Goal: Task Accomplishment & Management: Use online tool/utility

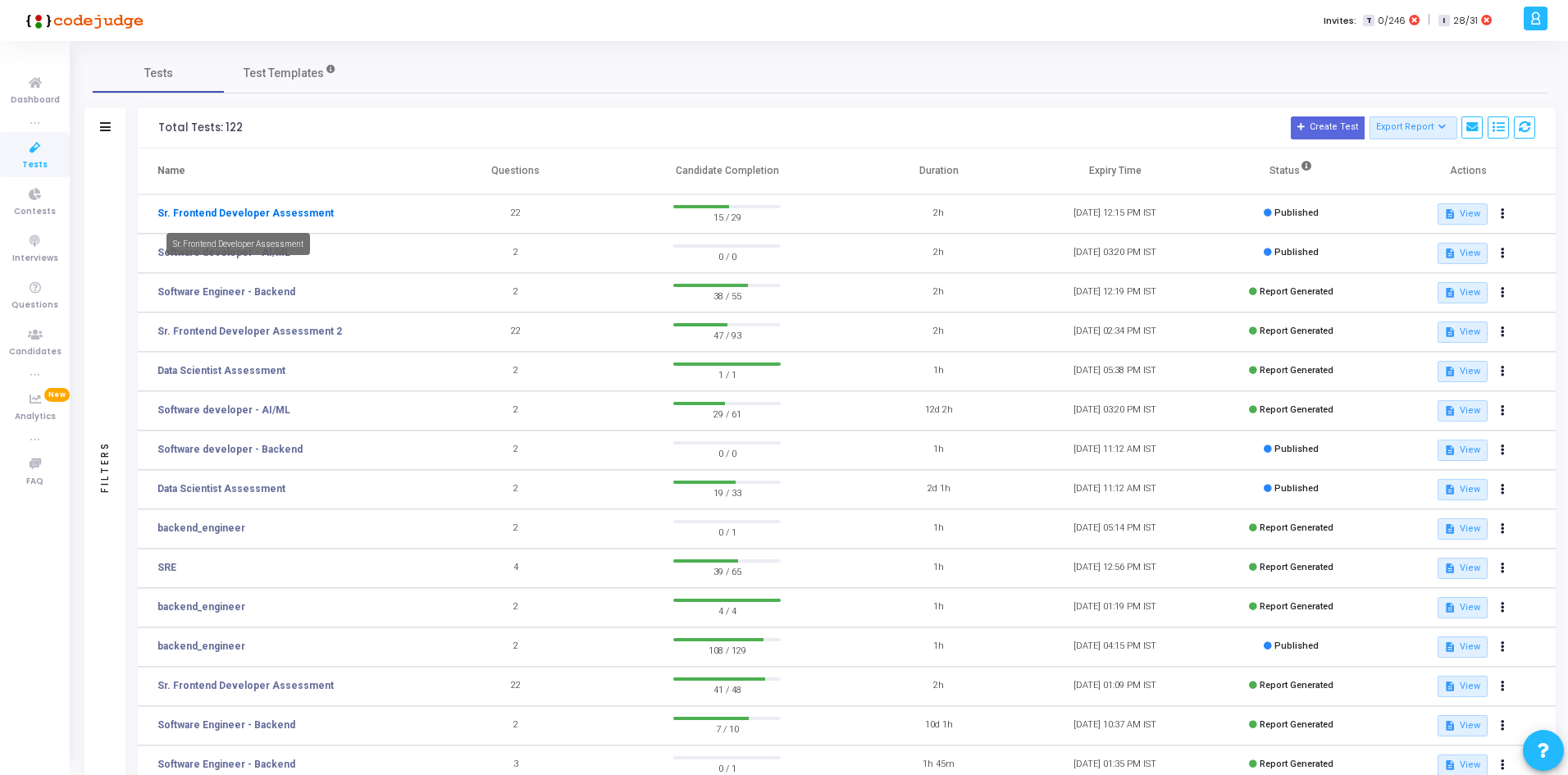
click at [285, 215] on link "Sr. Frontend Developer Assessment" at bounding box center [245, 213] width 176 height 15
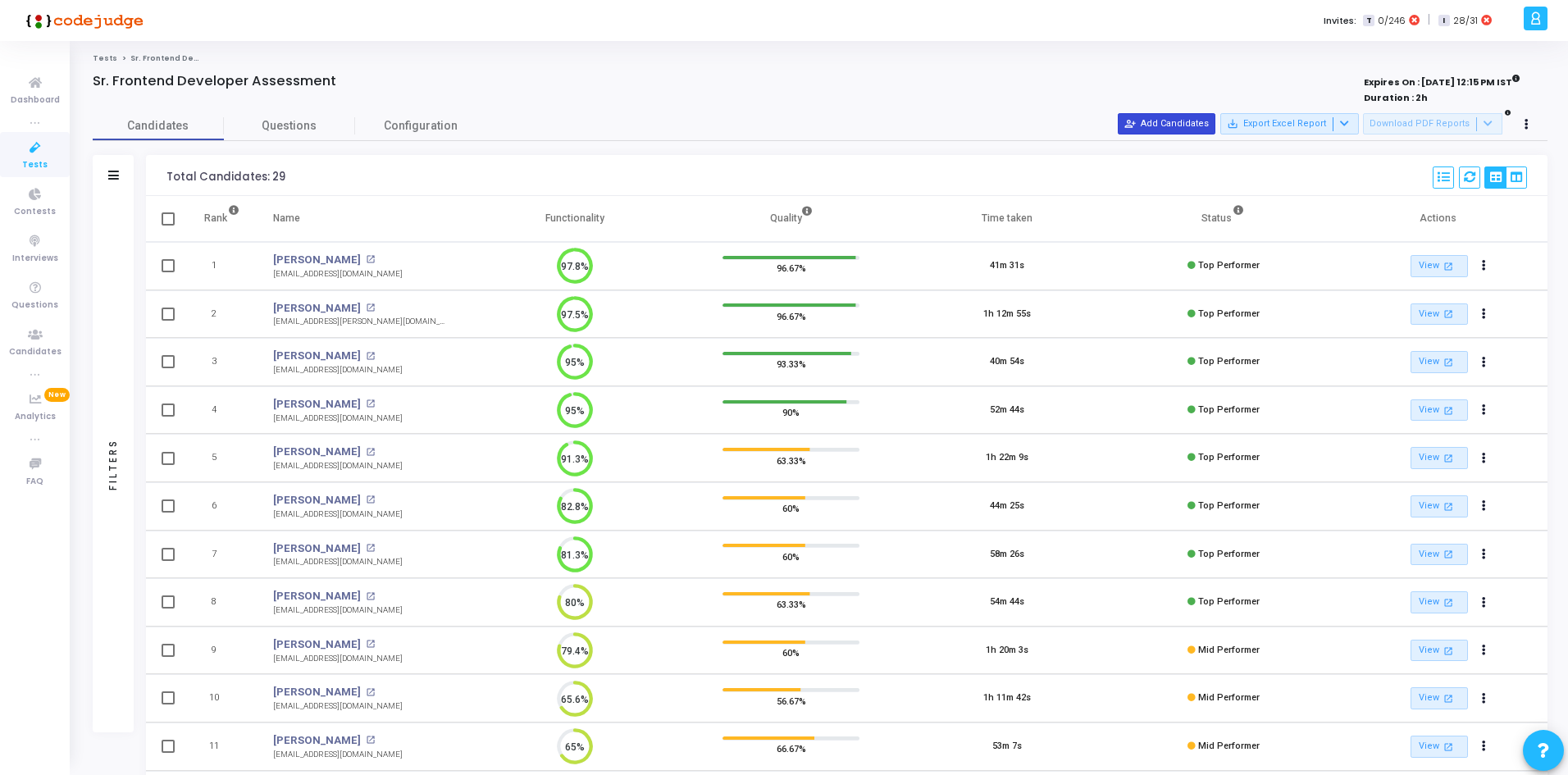
click at [1188, 128] on button "person_add_alt Add Candidates" at bounding box center [1167, 124] width 97 height 21
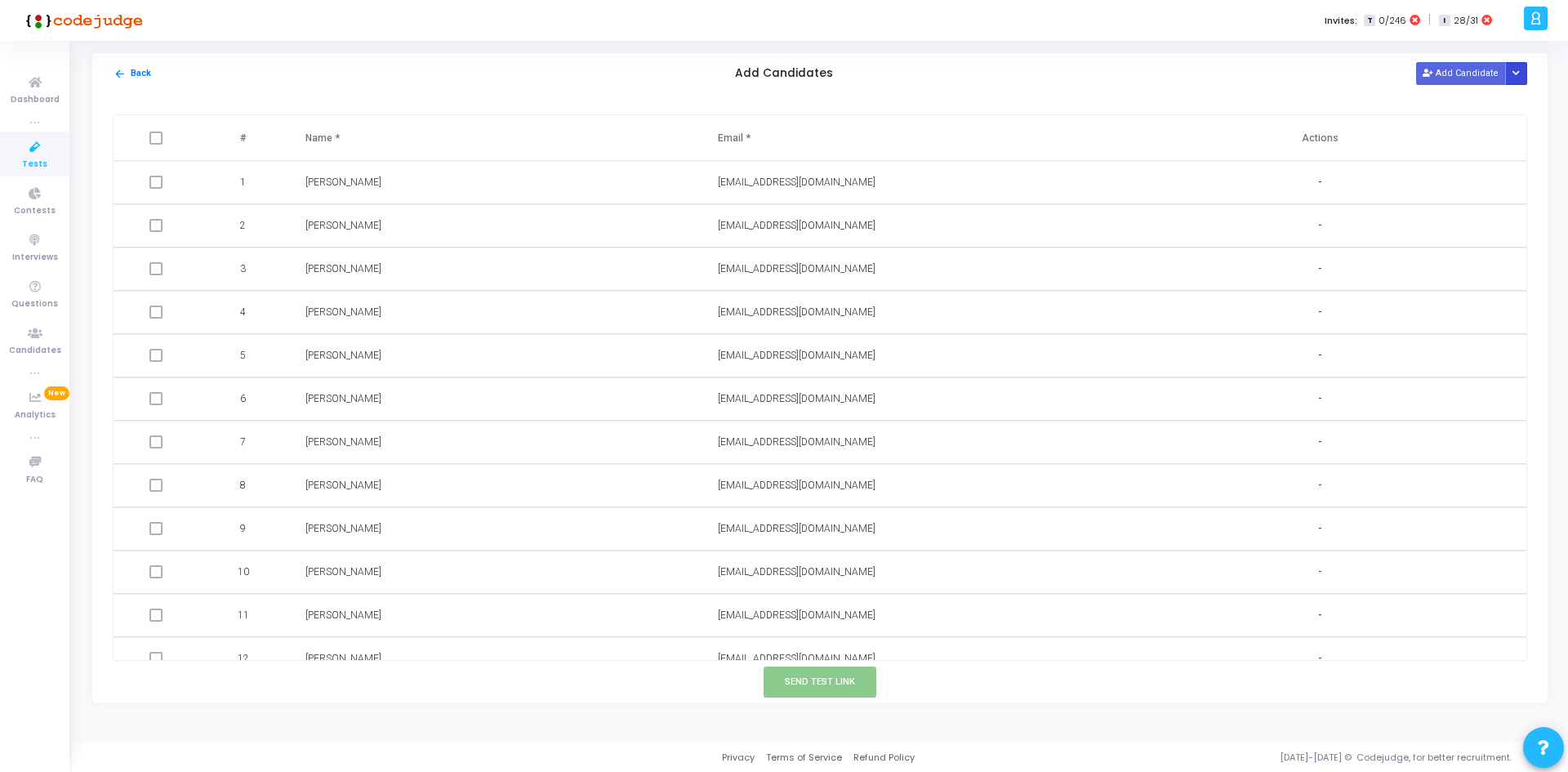
click at [1511, 81] on button "Button group with nested dropdown" at bounding box center [1516, 73] width 23 height 22
click at [1451, 110] on button "Upload Candidate List" at bounding box center [1457, 105] width 125 height 22
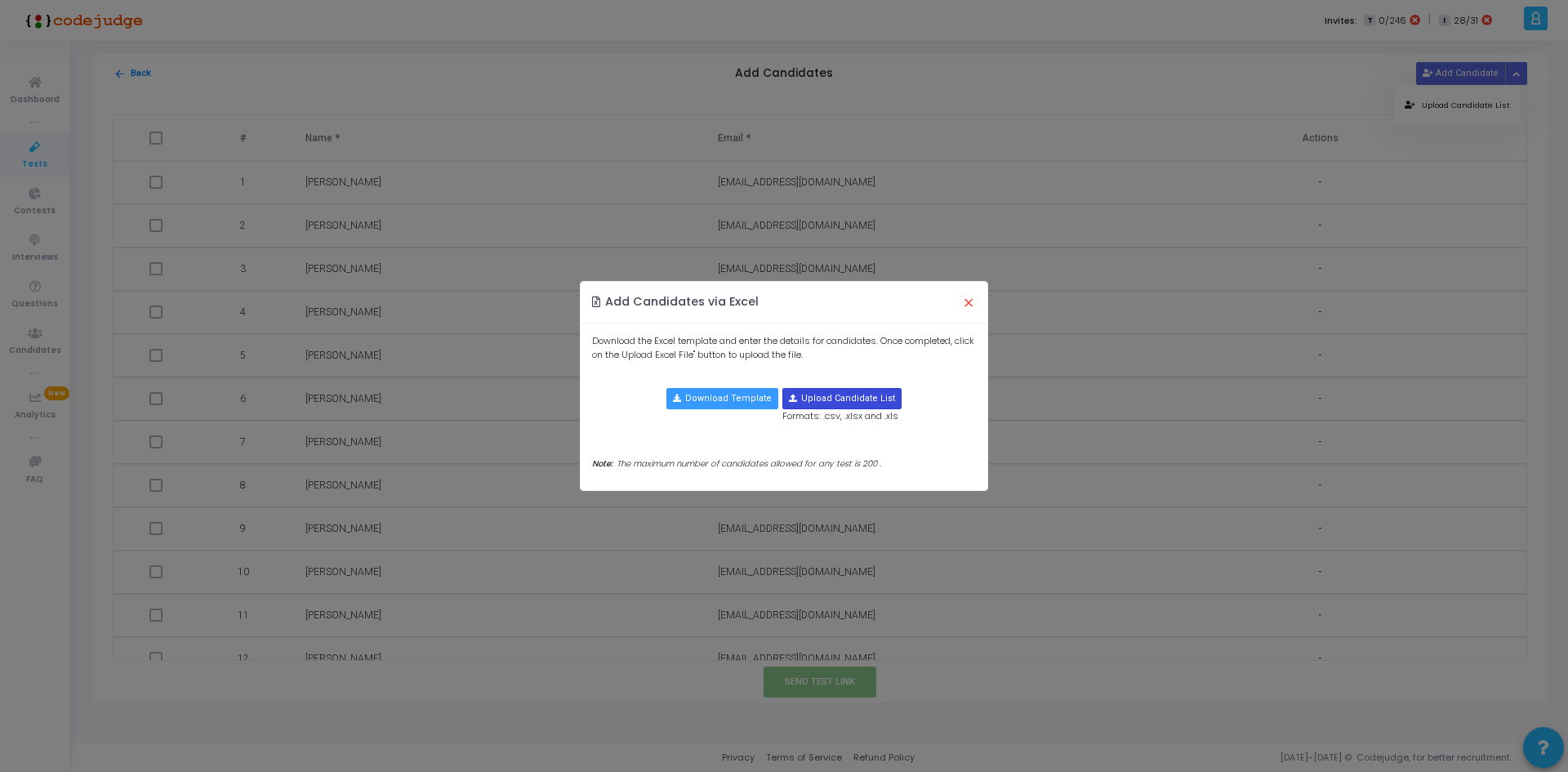
click at [822, 399] on input "file" at bounding box center [842, 399] width 117 height 20
type input "C:\fakepath\candidate-template.csv"
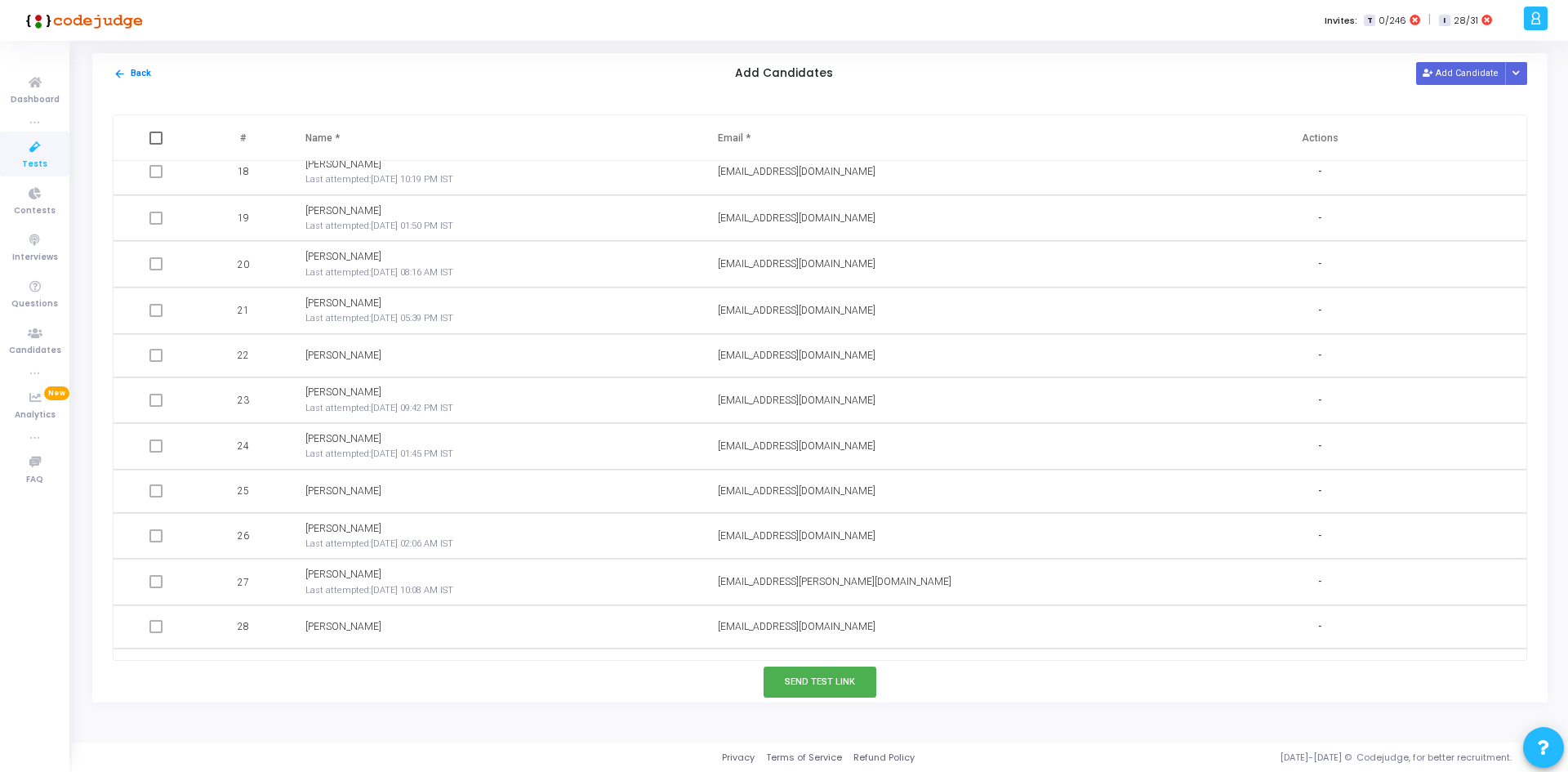
scroll to position [930, 0]
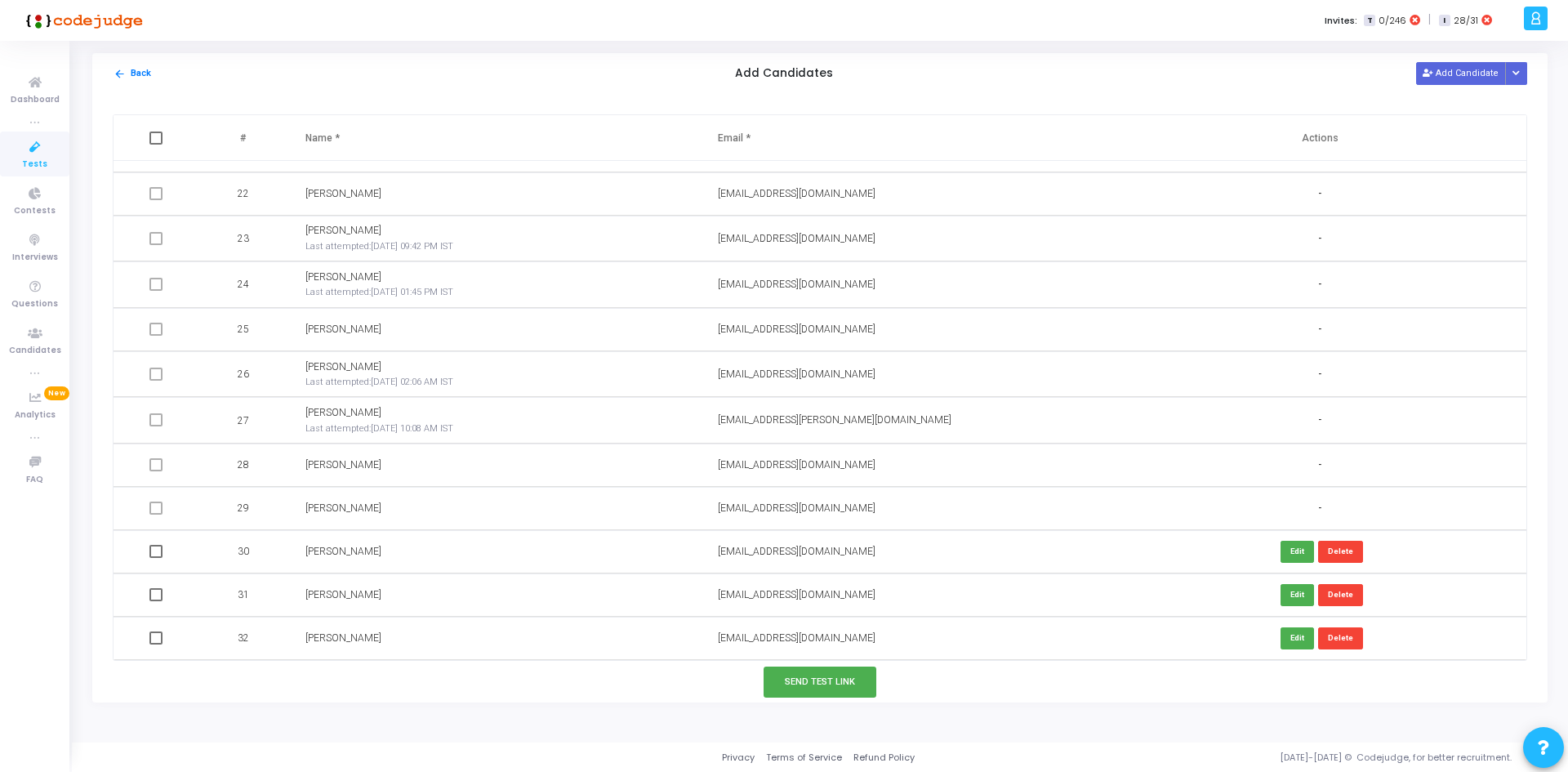
click at [837, 703] on div "Tests Sr. Frontend Developer Assessment Sr. Frontend Developer Assessment Expir…" at bounding box center [820, 392] width 1496 height 678
click at [833, 689] on button "Send Test Link" at bounding box center [820, 682] width 113 height 30
click at [840, 698] on div "Send Test Link" at bounding box center [820, 682] width 1455 height 41
click at [799, 669] on button "Send Test Link" at bounding box center [820, 682] width 113 height 30
click at [809, 689] on button "Send Test Link" at bounding box center [820, 682] width 113 height 30
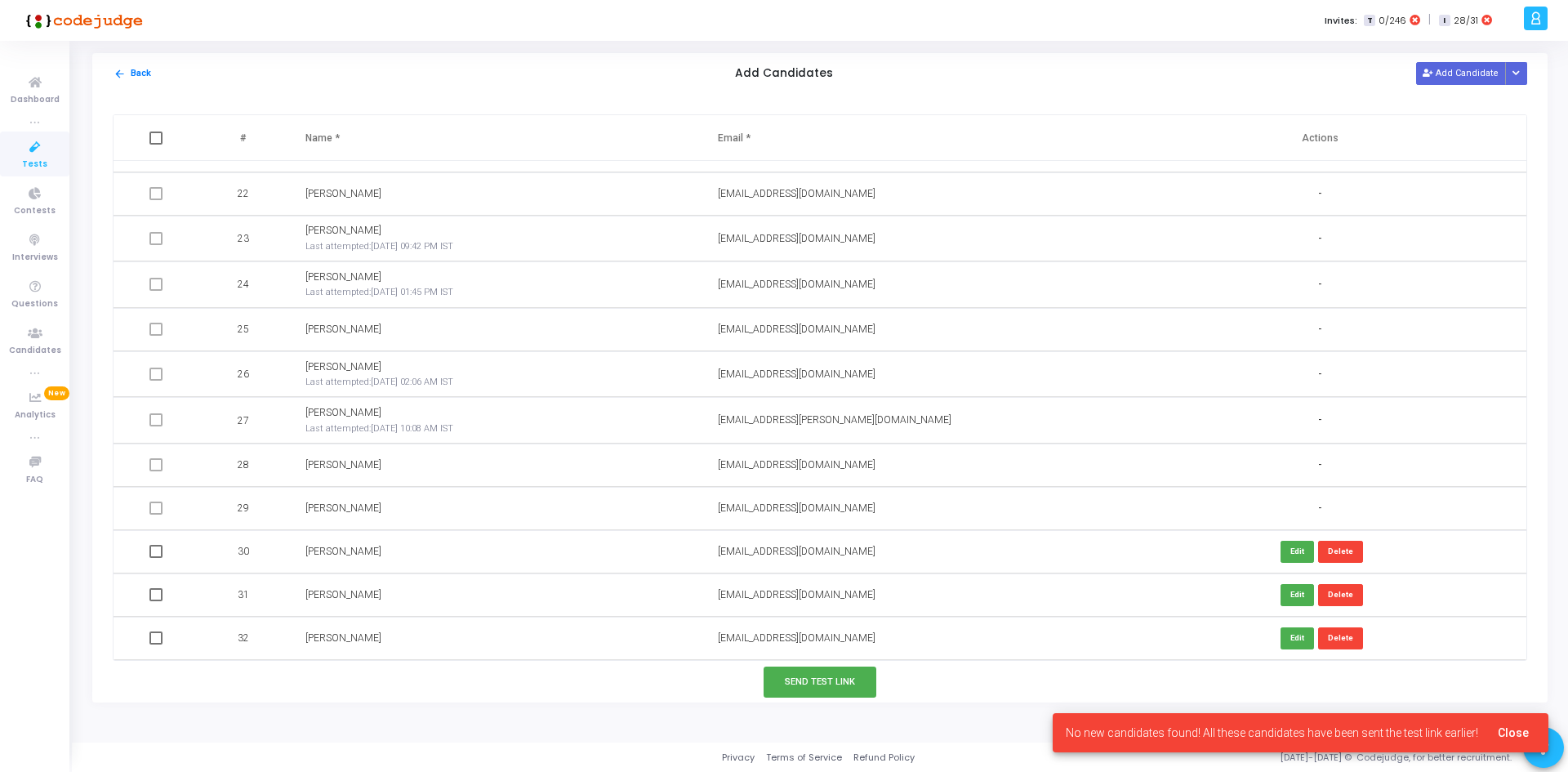
click at [1214, 619] on td "Edit Delete" at bounding box center [1320, 638] width 412 height 44
click at [1527, 732] on span "Close" at bounding box center [1513, 733] width 31 height 13
